Goal: Task Accomplishment & Management: Manage account settings

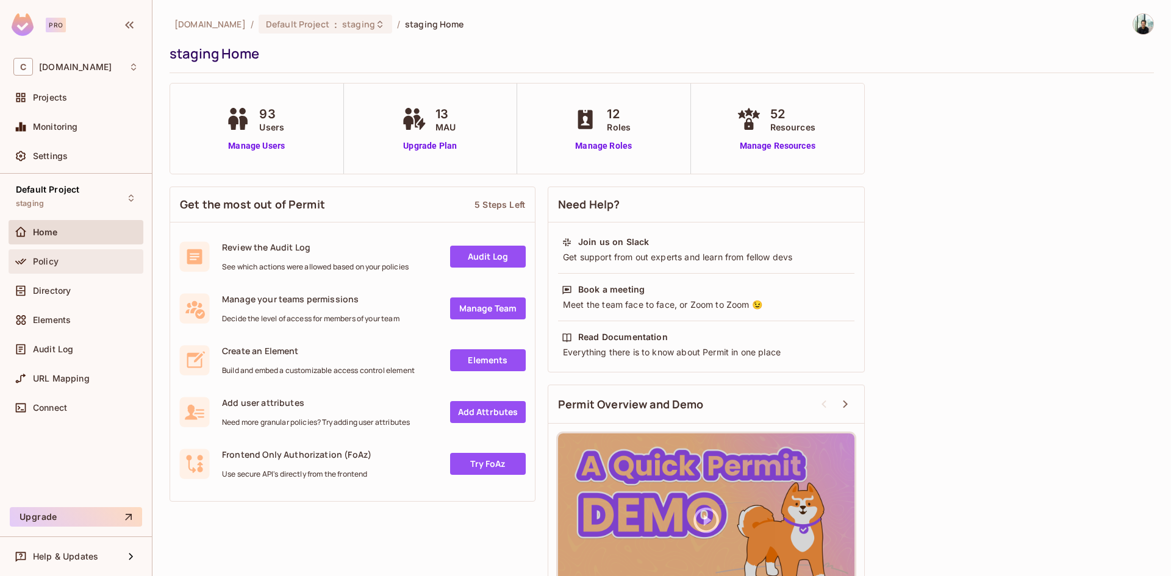
click at [72, 263] on div "Policy" at bounding box center [85, 262] width 105 height 10
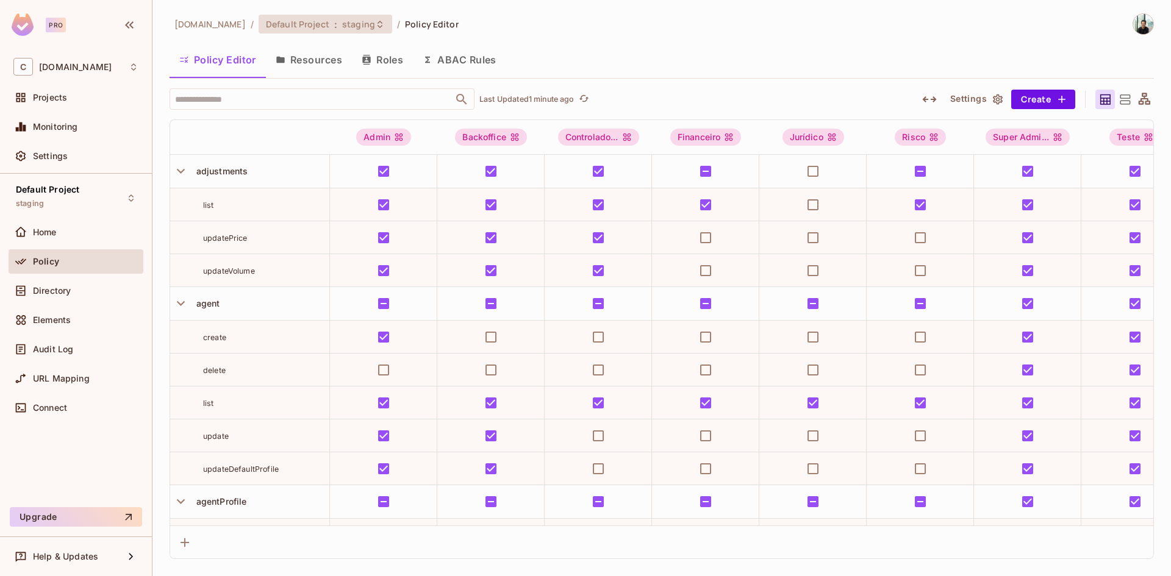
click at [368, 22] on span "staging" at bounding box center [358, 24] width 33 height 12
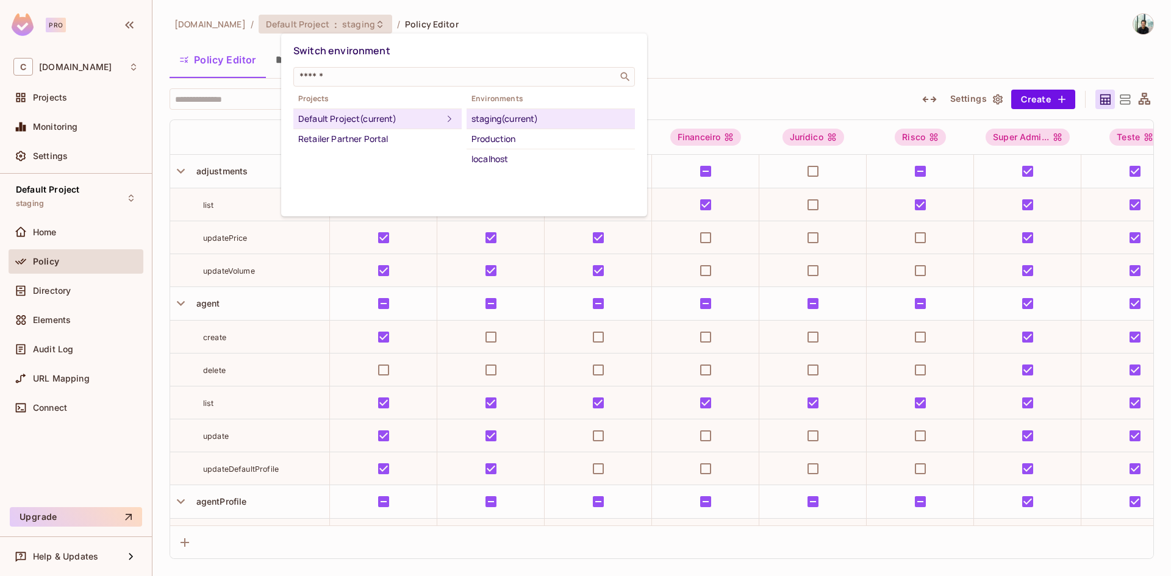
click at [682, 80] on div at bounding box center [585, 288] width 1171 height 576
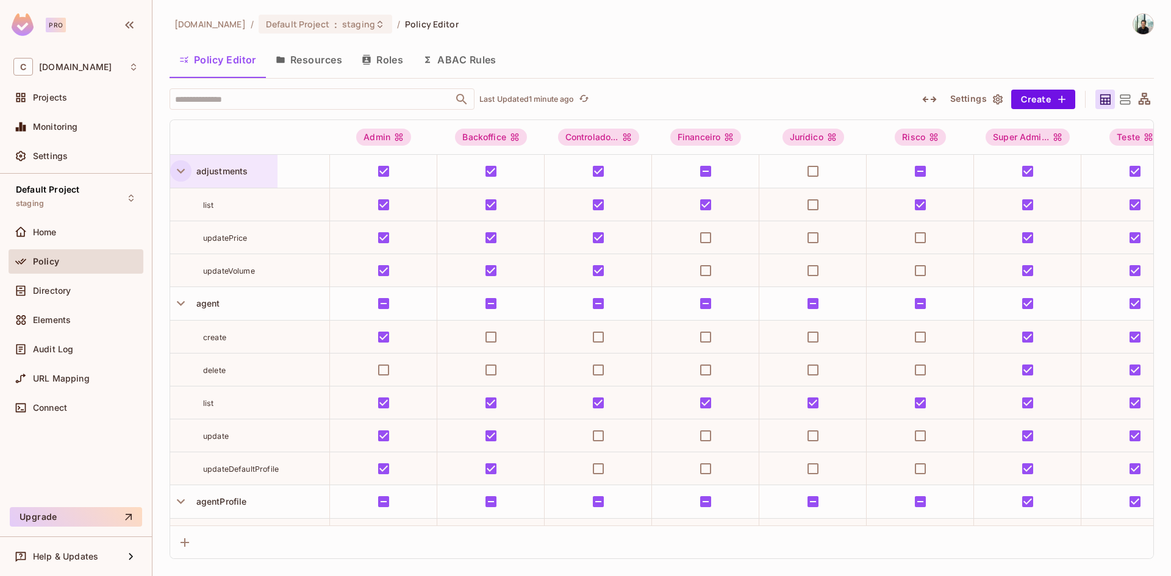
click at [183, 169] on icon "button" at bounding box center [181, 171] width 16 height 16
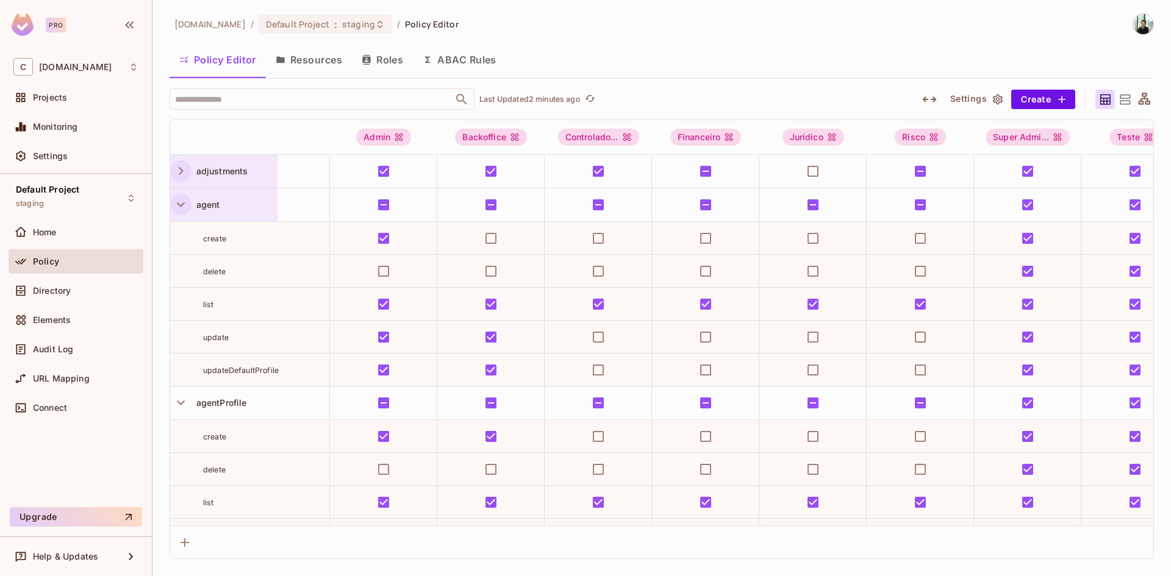
click at [182, 209] on icon "button" at bounding box center [181, 204] width 16 height 16
click at [177, 171] on icon "button" at bounding box center [181, 171] width 16 height 16
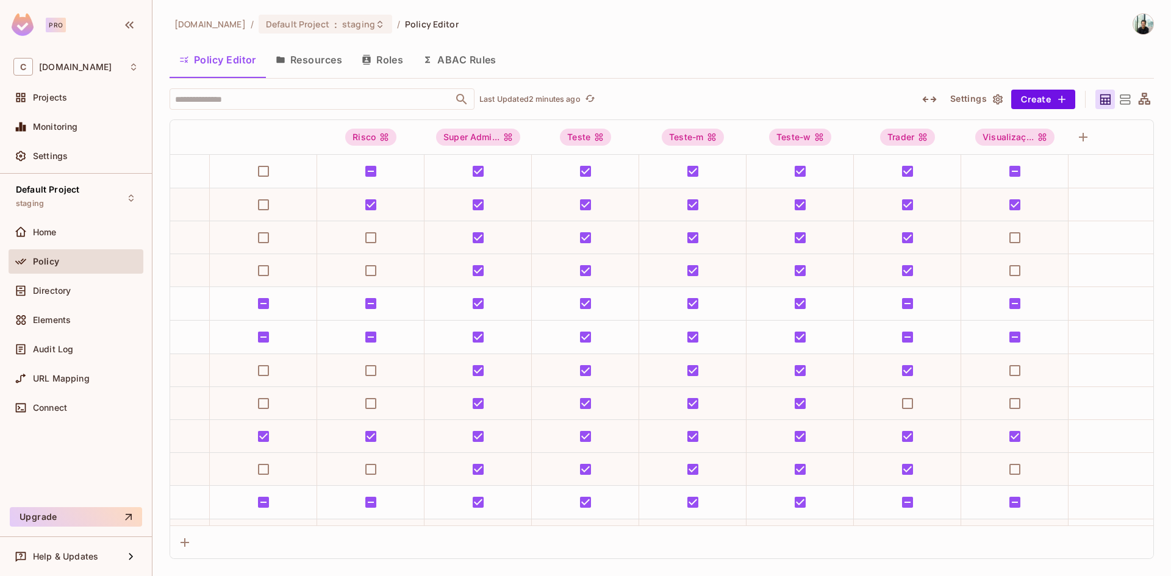
scroll to position [0, 612]
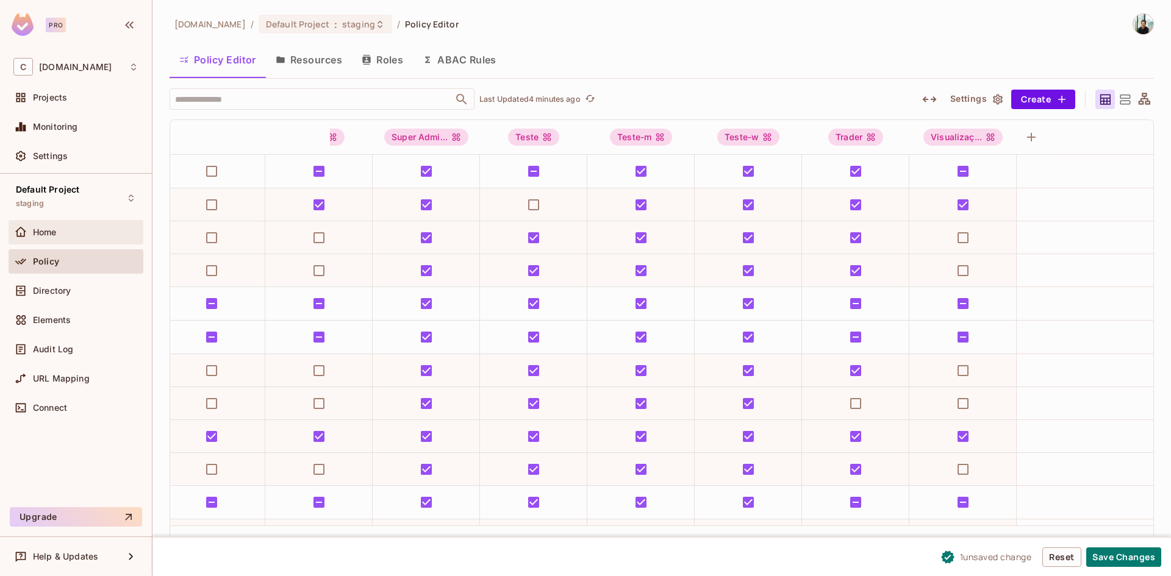
click at [48, 239] on div "Home" at bounding box center [75, 232] width 125 height 15
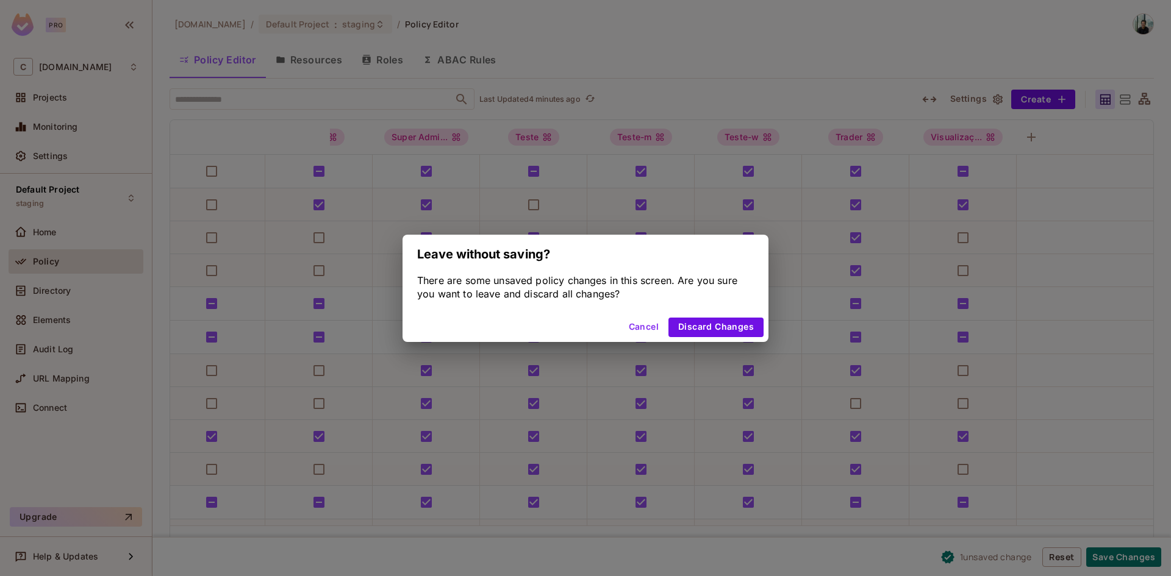
click at [680, 324] on button "Discard Changes" at bounding box center [715, 328] width 95 height 20
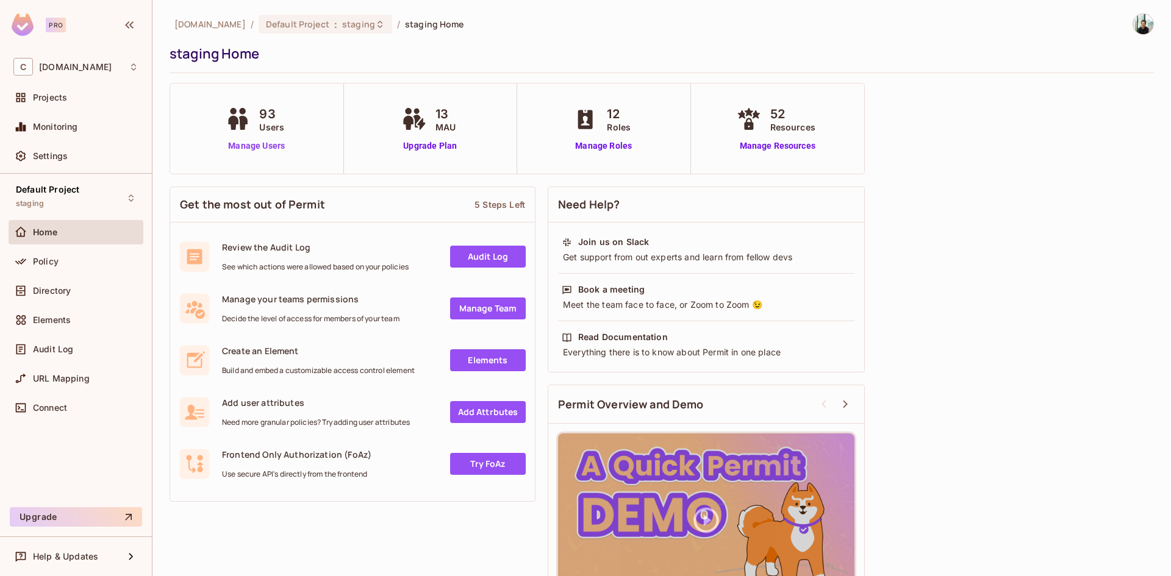
click at [261, 142] on link "Manage Users" at bounding box center [257, 146] width 68 height 13
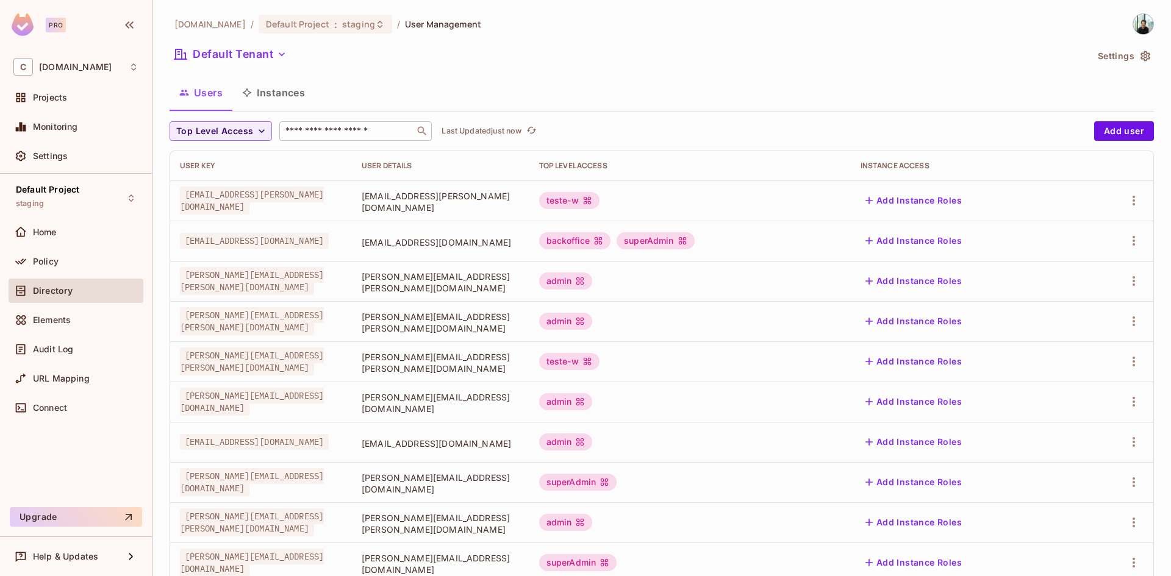
click at [338, 131] on input "text" at bounding box center [347, 131] width 128 height 12
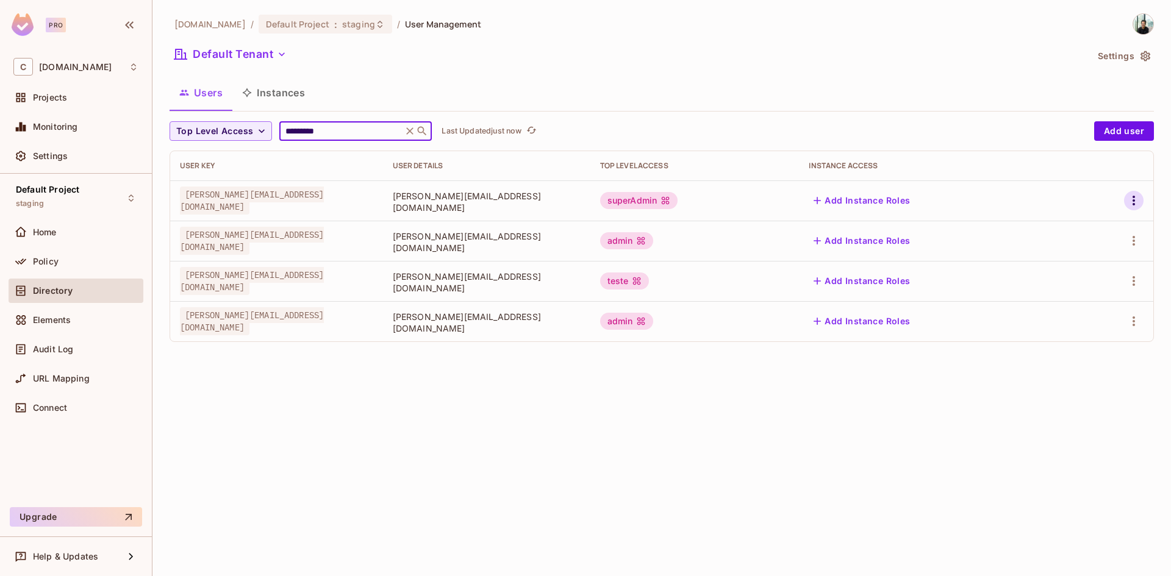
type input "*********"
click at [1135, 202] on icon "button" at bounding box center [1133, 200] width 15 height 15
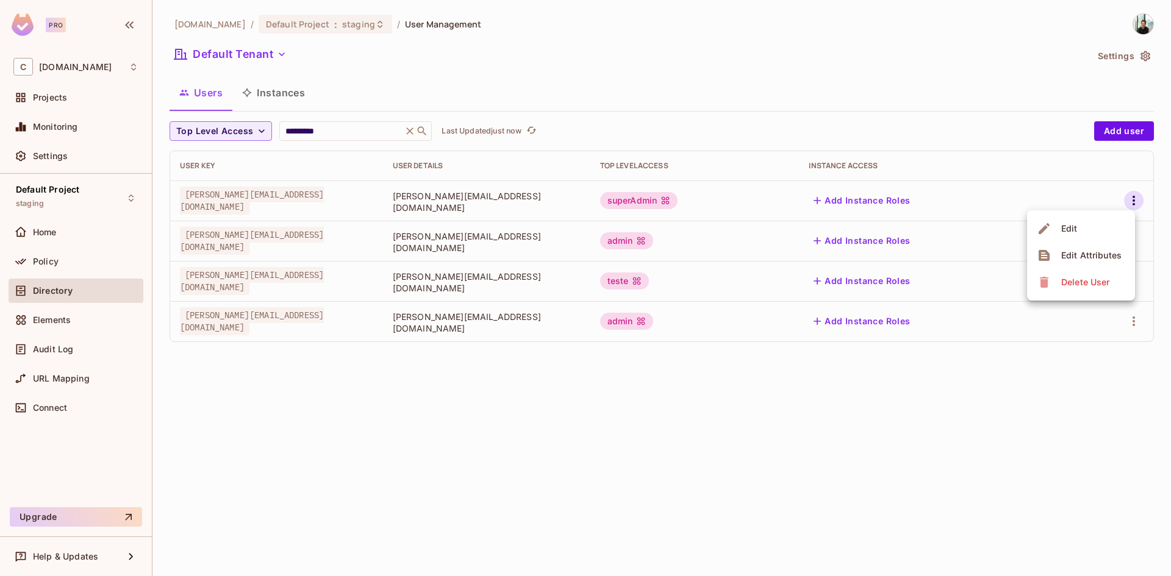
click at [1056, 226] on div "Edit" at bounding box center [1058, 229] width 45 height 20
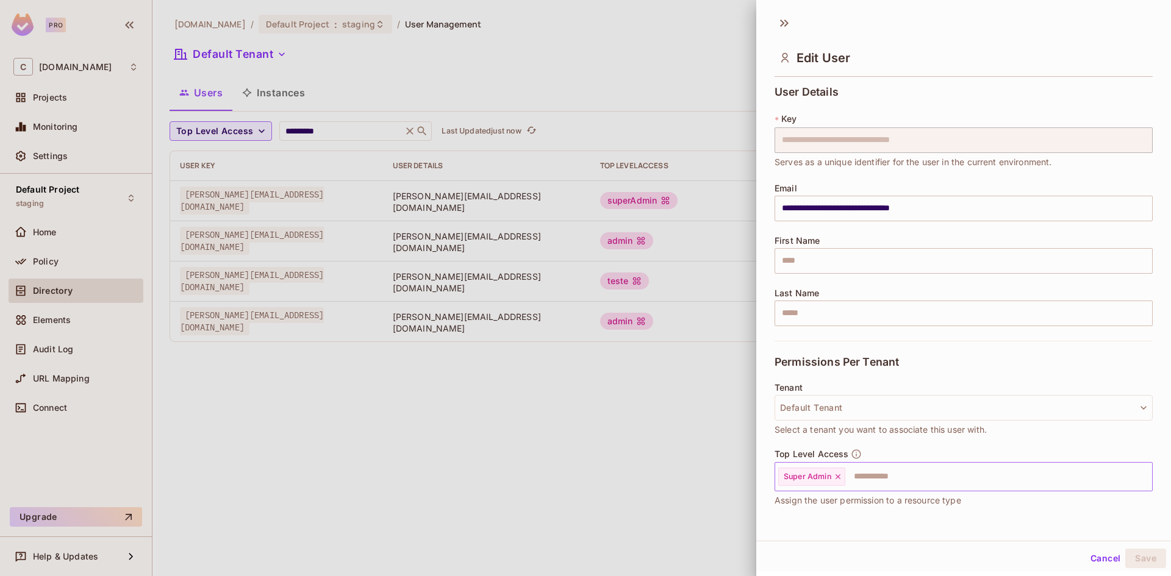
click at [839, 475] on icon at bounding box center [837, 476] width 9 height 9
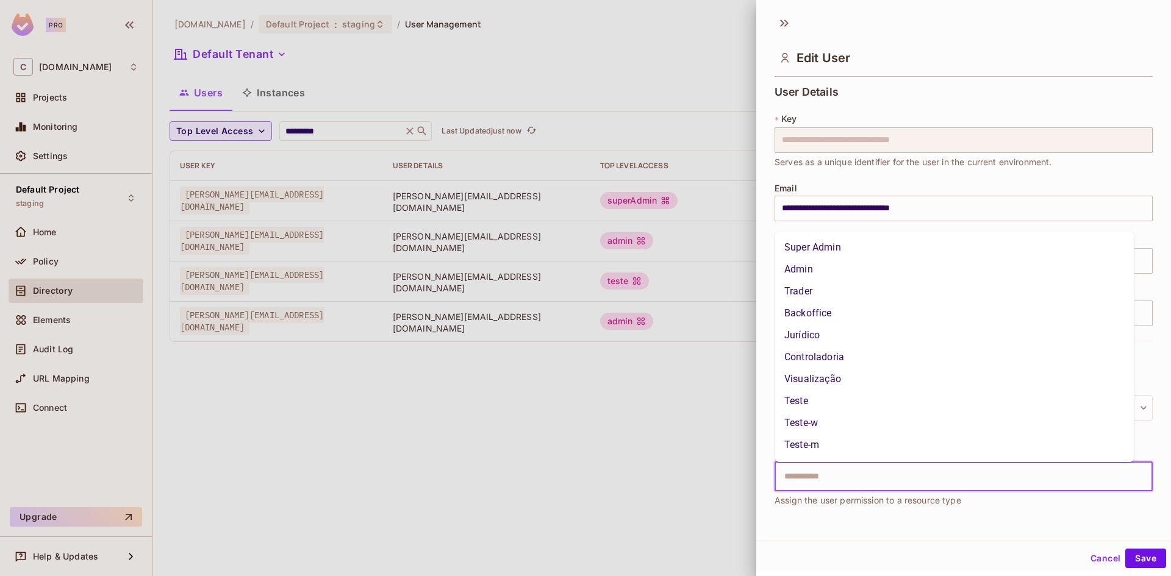
click at [835, 477] on input "text" at bounding box center [953, 477] width 352 height 24
click at [810, 402] on li "Teste" at bounding box center [954, 401] width 360 height 22
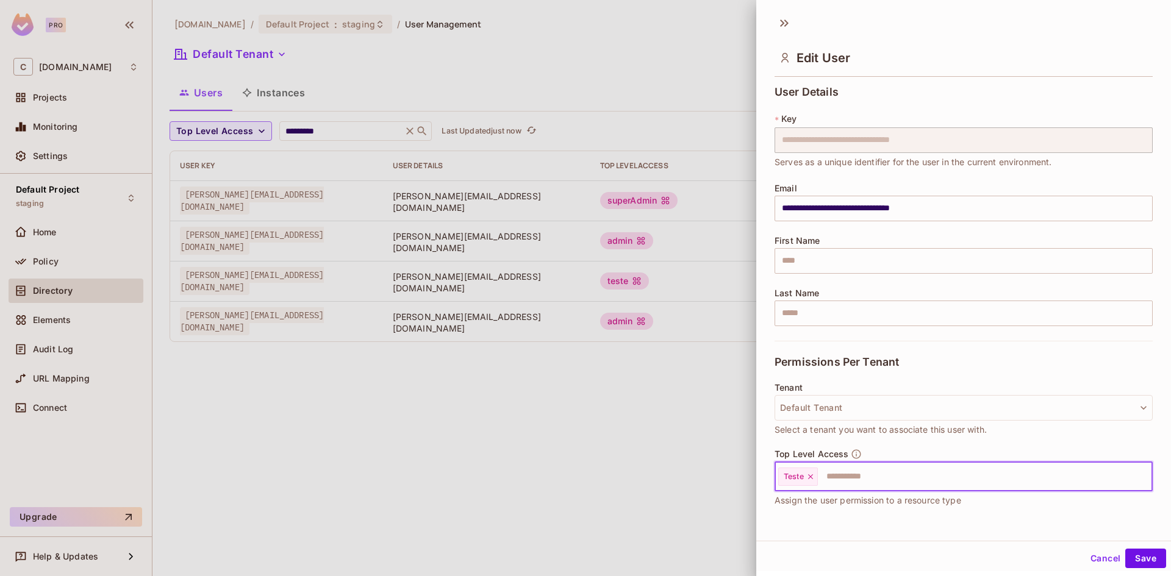
click at [1094, 556] on button "Cancel" at bounding box center [1105, 559] width 40 height 20
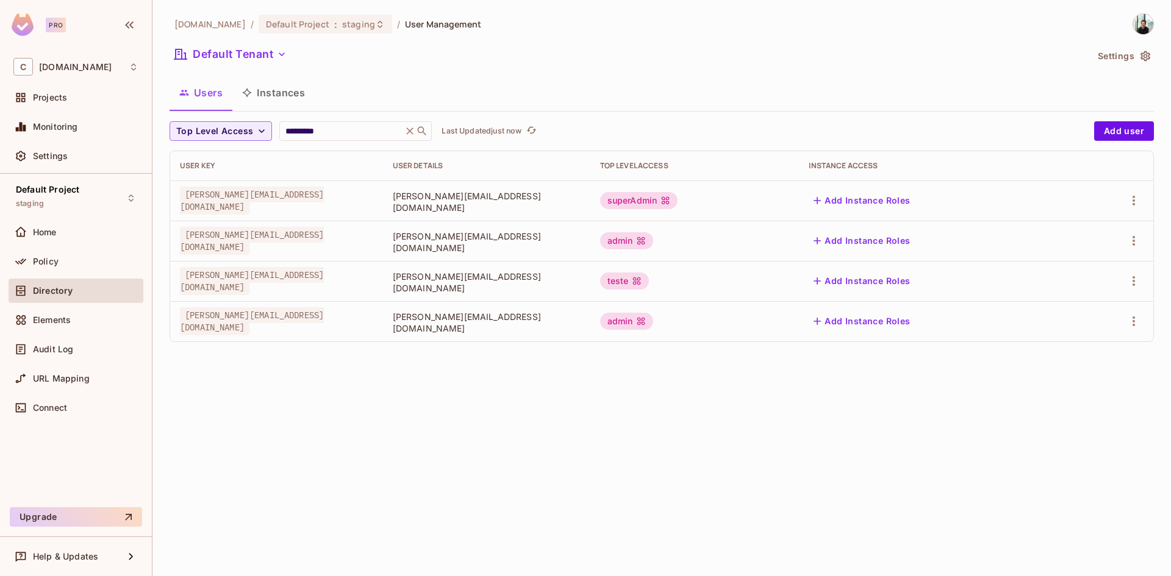
click at [742, 443] on div "casadosventos.com.br / Default Project : staging / User Management Default Tena…" at bounding box center [661, 288] width 1018 height 576
click at [1128, 196] on icon "button" at bounding box center [1133, 200] width 15 height 15
click at [1089, 255] on div "Edit Attributes" at bounding box center [1091, 255] width 60 height 12
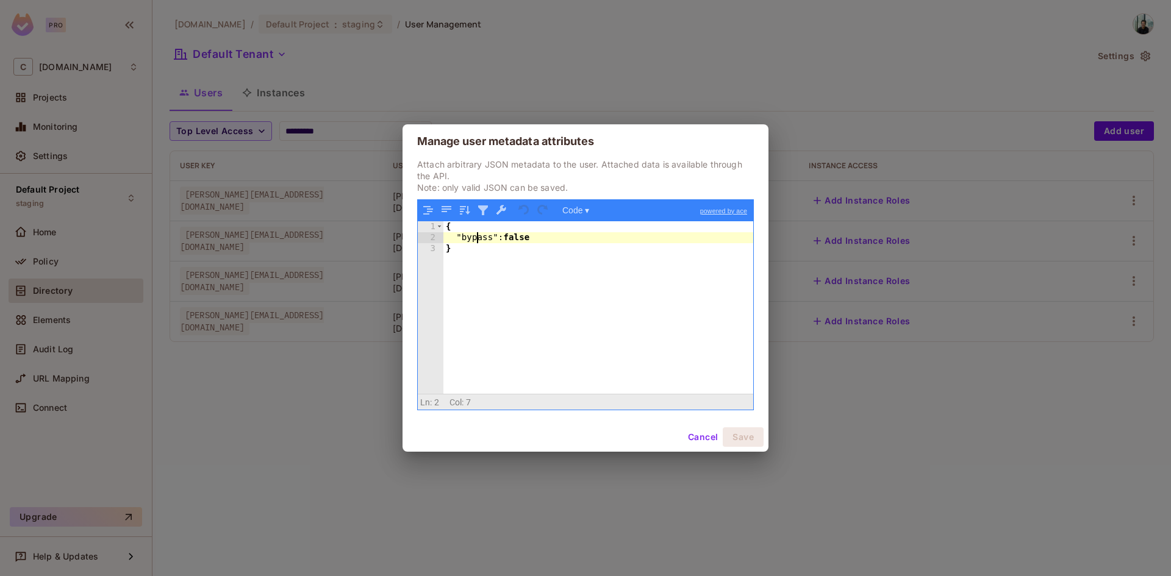
click at [476, 240] on div "{ "bypass" : false }" at bounding box center [598, 318] width 310 height 195
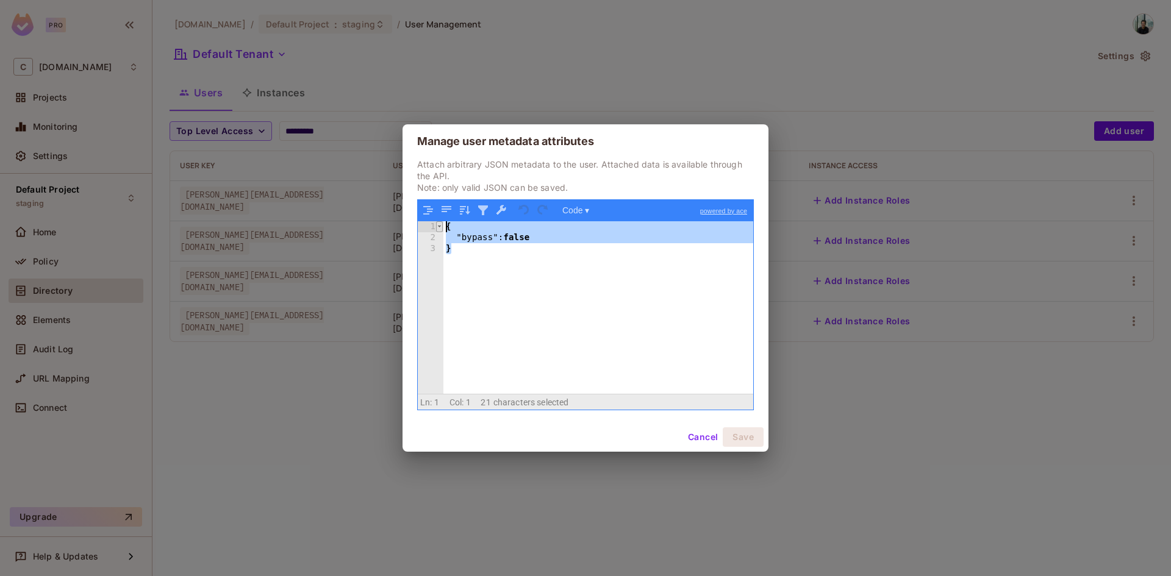
drag, startPoint x: 468, startPoint y: 253, endPoint x: 439, endPoint y: 221, distance: 42.7
click at [439, 221] on div "1 2 3 { "bypass" : false } XXXXXXXXXXXXXXXXXXXXXXXXXXXXXXXXXXXXXXXXXXXXXXXXXX" at bounding box center [585, 307] width 335 height 173
click at [705, 439] on button "Cancel" at bounding box center [703, 437] width 40 height 20
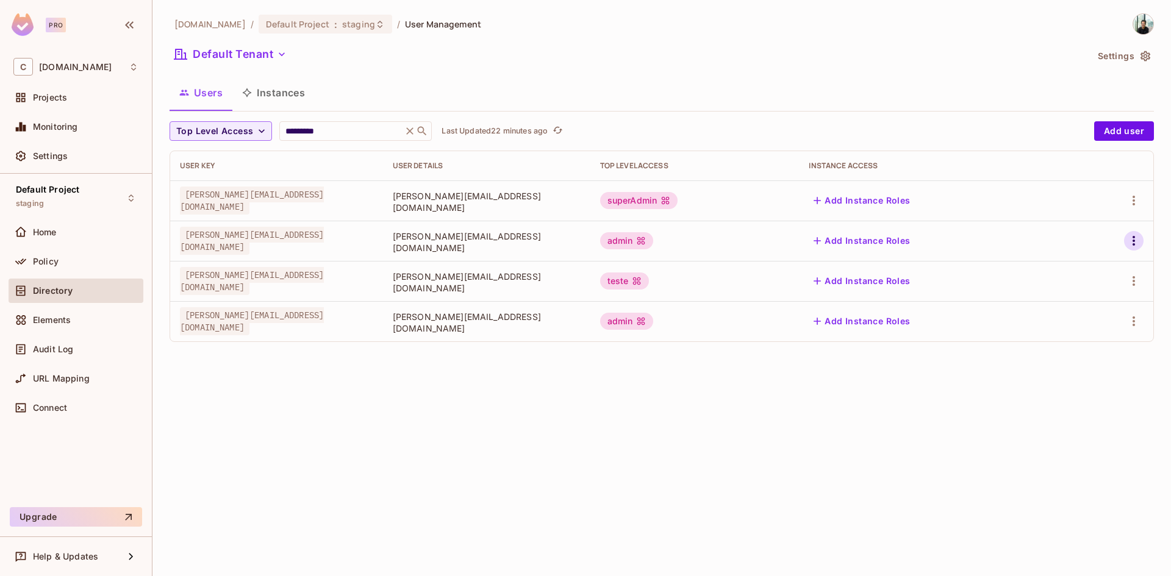
click at [1128, 239] on icon "button" at bounding box center [1133, 241] width 15 height 15
click at [1062, 293] on div "Edit Attributes" at bounding box center [1091, 296] width 60 height 12
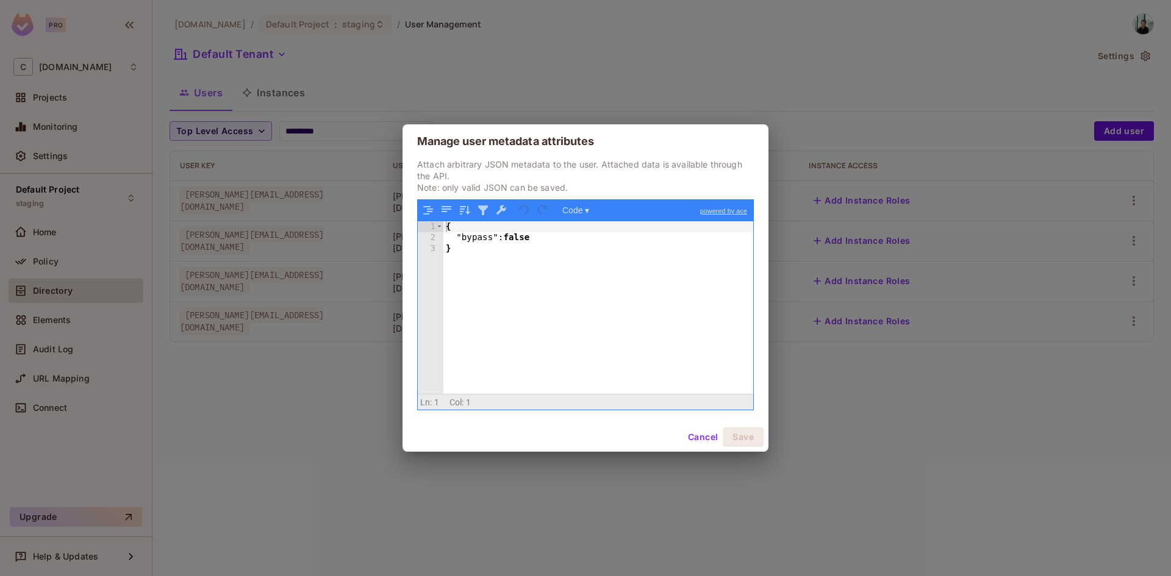
click at [682, 436] on div "Cancel Save" at bounding box center [585, 436] width 366 height 29
click at [692, 436] on button "Cancel" at bounding box center [703, 437] width 40 height 20
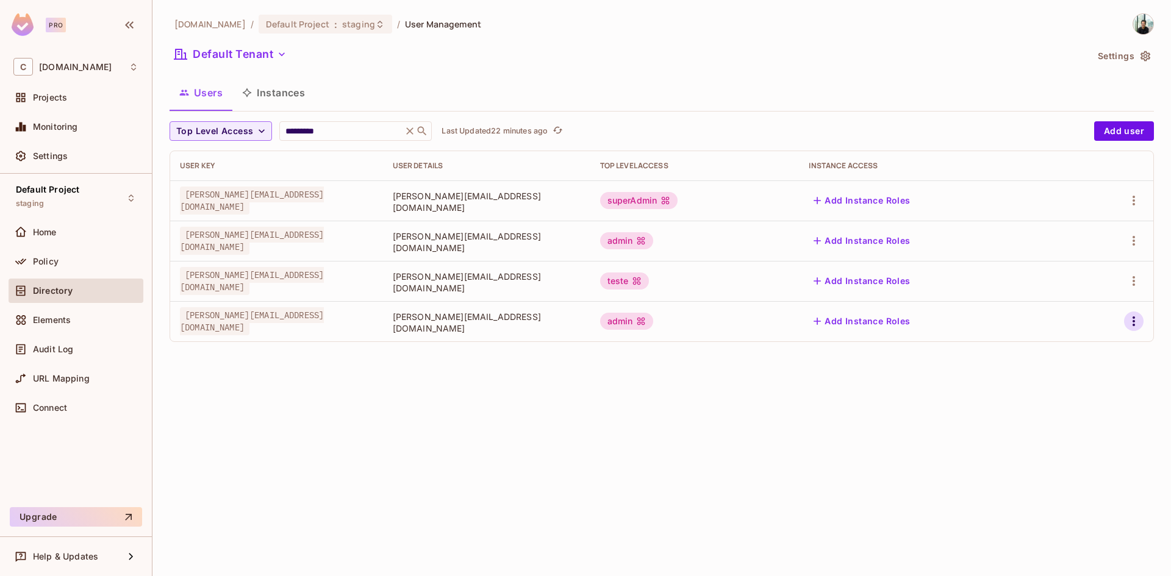
click at [1127, 319] on icon "button" at bounding box center [1133, 321] width 15 height 15
click at [1069, 376] on div "Edit Attributes" at bounding box center [1091, 376] width 60 height 12
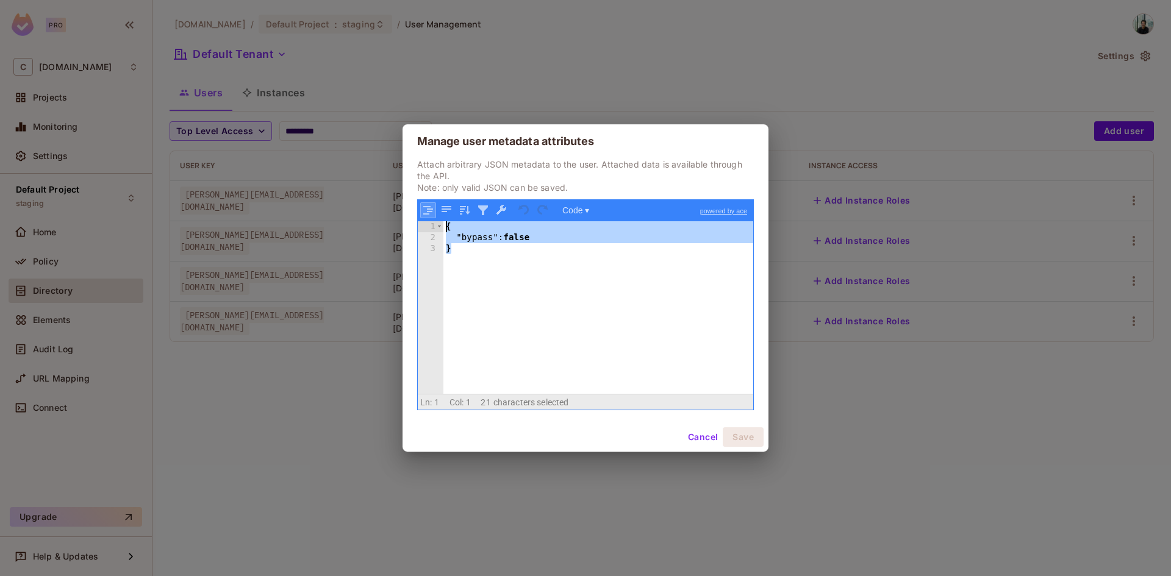
drag, startPoint x: 488, startPoint y: 255, endPoint x: 430, endPoint y: 213, distance: 71.1
click at [430, 213] on div "Code ▾ powered by ace 1 2 3 { "bypass" : false } XXXXXXXXXXXXXXXXXXXXXXXXXXXXXX…" at bounding box center [585, 305] width 337 height 212
click at [459, 249] on div "{ "bypass" : false }" at bounding box center [598, 307] width 310 height 173
drag, startPoint x: 458, startPoint y: 248, endPoint x: 432, endPoint y: 217, distance: 40.2
click at [432, 217] on div "Code ▾ powered by ace 1 2 3 { "bypass" : false } XXXXXXXXXXXXXXXXXXXXXXXXXXXXXX…" at bounding box center [585, 305] width 337 height 212
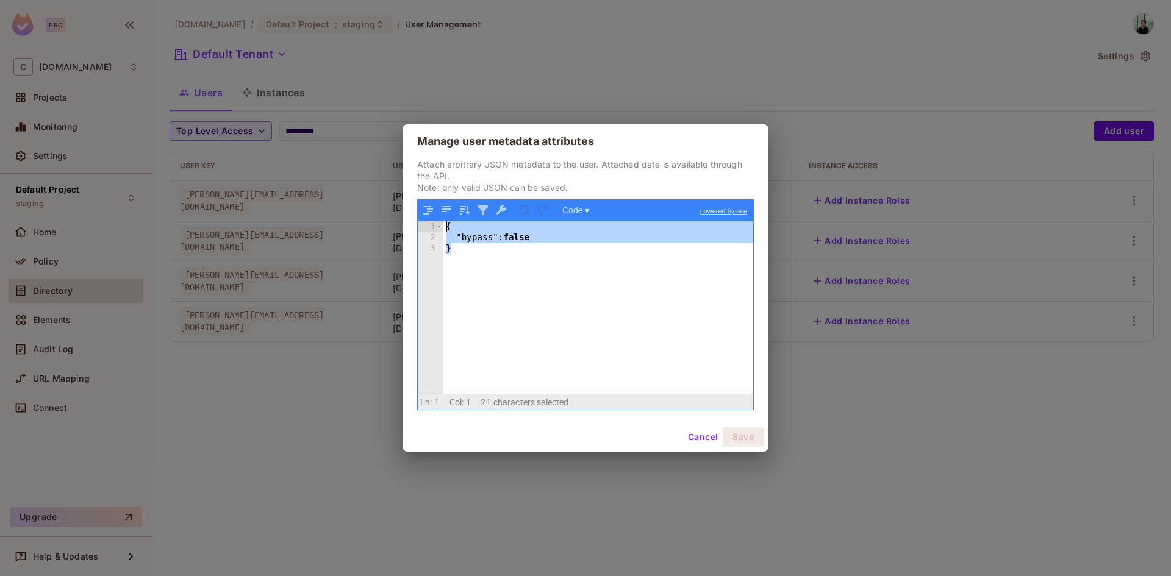
click at [697, 442] on button "Cancel" at bounding box center [703, 437] width 40 height 20
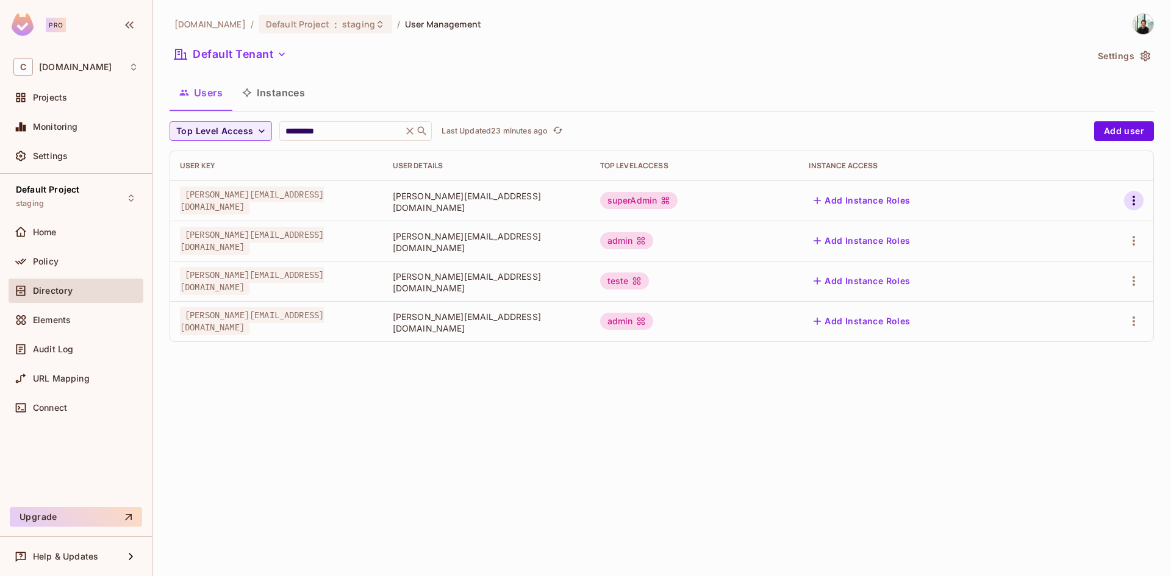
click at [1130, 201] on icon "button" at bounding box center [1133, 200] width 15 height 15
click at [1082, 254] on div "Edit Attributes" at bounding box center [1091, 255] width 60 height 12
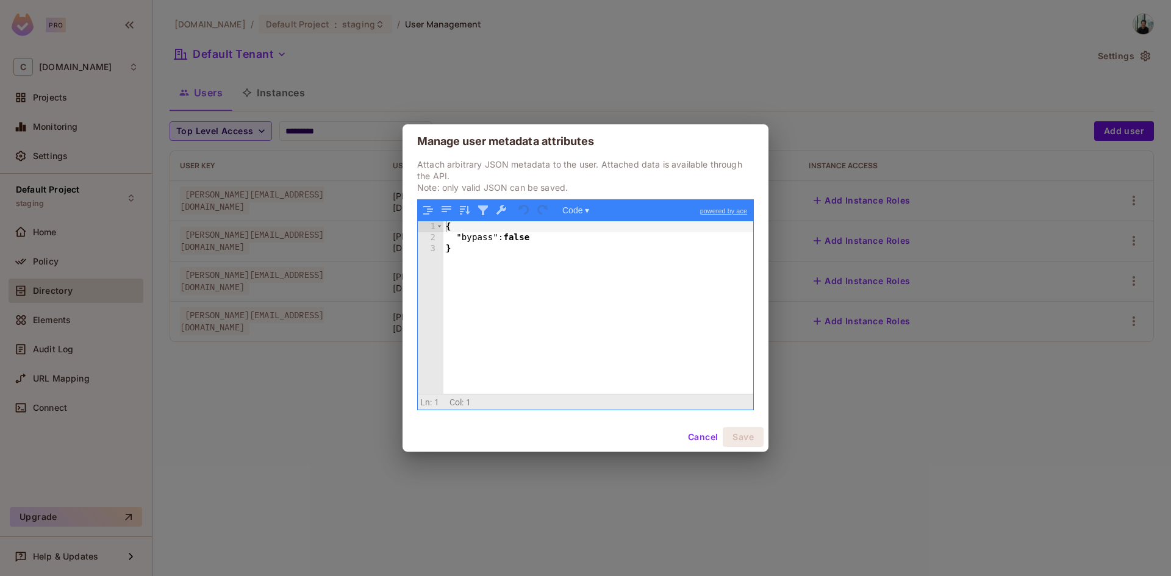
click at [527, 240] on div "{ "bypass" : false }" at bounding box center [598, 318] width 310 height 195
click at [705, 437] on button "Cancel" at bounding box center [703, 437] width 40 height 20
